Goal: Communication & Community: Ask a question

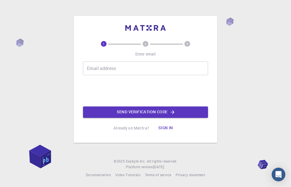
click at [96, 69] on div "Email address Email address" at bounding box center [145, 68] width 125 height 14
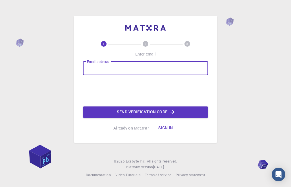
type input "binyamteklay13@gmail.com"
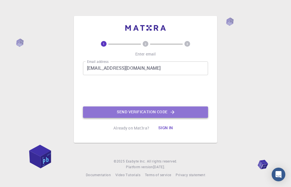
click at [150, 111] on button "Send verification code" at bounding box center [145, 111] width 125 height 11
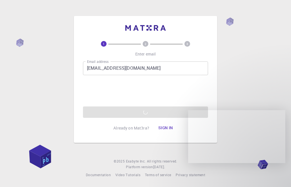
click at [251, 63] on div "1 2 3 Enter email Email address binyamteklay13@gmail.com Email address 0cAFcWeA…" at bounding box center [145, 93] width 291 height 187
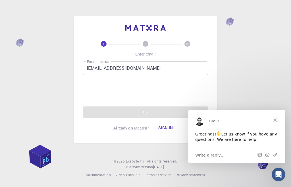
click at [241, 150] on div "Write a reply…" at bounding box center [236, 154] width 97 height 16
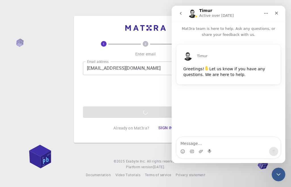
click at [188, 144] on textarea "Message…" at bounding box center [229, 142] width 104 height 10
type textarea "hi"
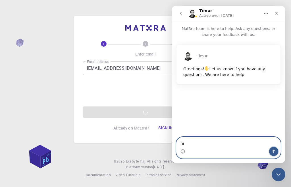
click at [274, 154] on button "Send a message…" at bounding box center [273, 151] width 9 height 9
click at [188, 142] on textarea "hi" at bounding box center [229, 142] width 104 height 10
type textarea "how are you"
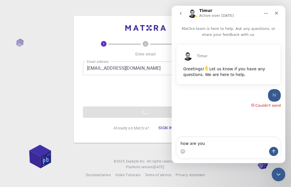
click at [269, 148] on div "Intercom messenger" at bounding box center [273, 151] width 9 height 9
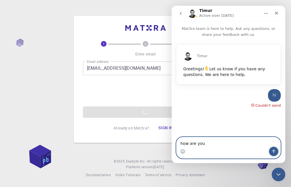
click at [272, 151] on icon "Send a message…" at bounding box center [274, 151] width 5 height 5
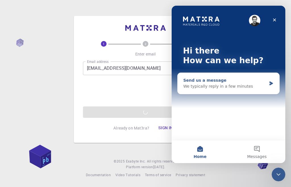
click at [192, 83] on div "Send us a message" at bounding box center [224, 80] width 83 height 6
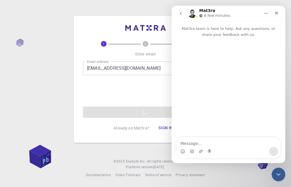
click at [188, 142] on textarea "Message…" at bounding box center [229, 142] width 104 height 10
type textarea "could you analysis my paper"
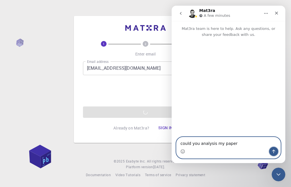
click at [272, 150] on icon "Send a message…" at bounding box center [274, 151] width 5 height 5
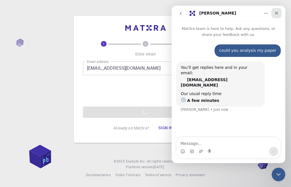
click at [277, 15] on icon "Close" at bounding box center [276, 13] width 5 height 5
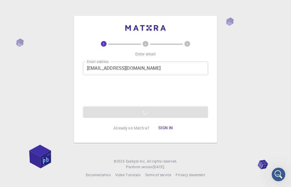
click at [151, 116] on div "Email address binyamteklay13@gmail.com Email address 0cAFcWeA48fVdOEhSrPcTXrMT3…" at bounding box center [145, 89] width 125 height 56
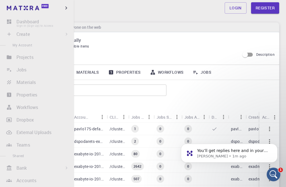
click at [27, 21] on li "Dashboard Sign In (Sign Up) to Access" at bounding box center [37, 21] width 74 height 11
click at [36, 26] on li "Dashboard Sign In (Sign Up) to Access" at bounding box center [37, 21] width 74 height 11
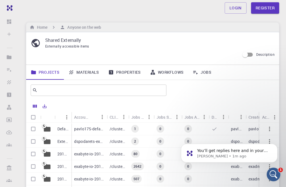
click at [134, 13] on div "Login Register" at bounding box center [152, 7] width 267 height 11
click at [64, 93] on input "text" at bounding box center [97, 90] width 118 height 8
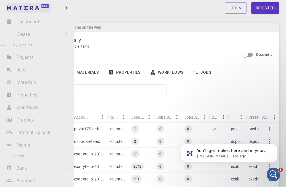
click at [11, 9] on link "Free" at bounding box center [28, 7] width 45 height 9
click at [20, 20] on li "Dashboard Sign In (Sign Up) to Access" at bounding box center [37, 21] width 74 height 11
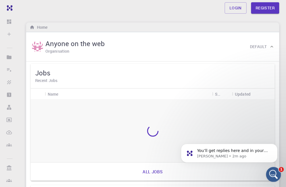
click at [270, 174] on icon "Open Intercom Messenger" at bounding box center [272, 173] width 9 height 9
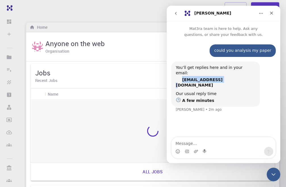
drag, startPoint x: 183, startPoint y: 73, endPoint x: 231, endPoint y: 76, distance: 48.5
click at [231, 76] on div "You’ll get replies here and in your email: [EMAIL_ADDRESS][DOMAIN_NAME]" at bounding box center [216, 76] width 80 height 23
copy b "[EMAIL_ADDRESS][DOMAIN_NAME]"
click at [268, 12] on div "Close" at bounding box center [272, 13] width 10 height 10
